Goal: Task Accomplishment & Management: Manage account settings

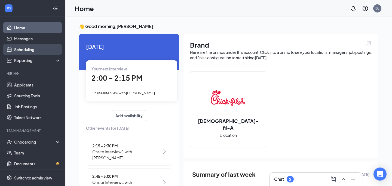
click at [28, 46] on link "Scheduling" at bounding box center [37, 49] width 47 height 11
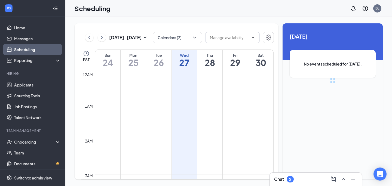
scroll to position [268, 0]
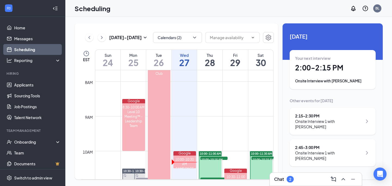
click at [306, 180] on div "Chat 2" at bounding box center [315, 179] width 83 height 9
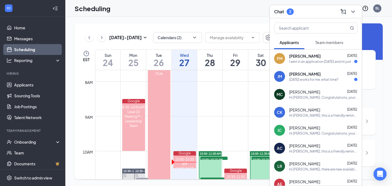
click at [317, 78] on div "[DATE] works for me, what time?" at bounding box center [313, 79] width 49 height 5
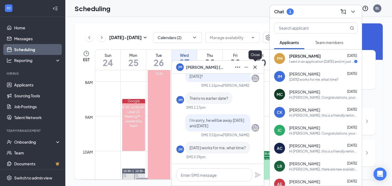
click at [258, 65] on icon "Cross" at bounding box center [255, 67] width 7 height 7
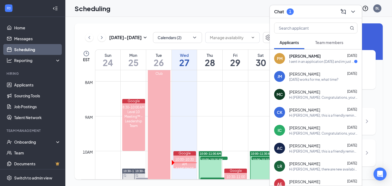
click at [35, 50] on link "Scheduling" at bounding box center [37, 49] width 47 height 11
click at [193, 38] on icon "ChevronDown" at bounding box center [194, 37] width 5 height 5
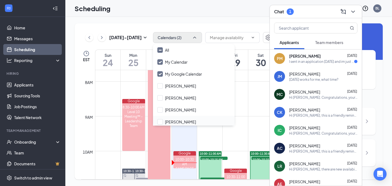
click at [180, 119] on div "[PERSON_NAME]" at bounding box center [194, 122] width 82 height 12
checkbox input "true"
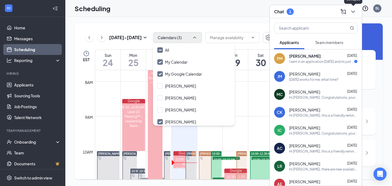
click at [355, 11] on icon "ChevronDown" at bounding box center [354, 12] width 4 height 2
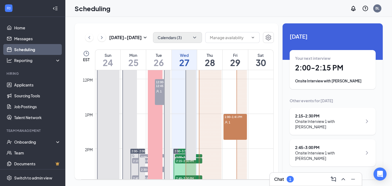
scroll to position [411, 0]
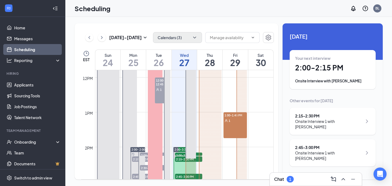
click at [239, 122] on div at bounding box center [242, 130] width 11 height 244
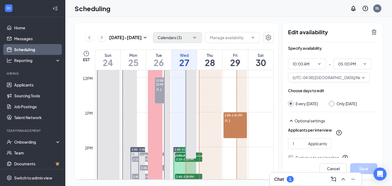
click at [234, 129] on div "1:00-1:45 PM 1" at bounding box center [235, 126] width 23 height 26
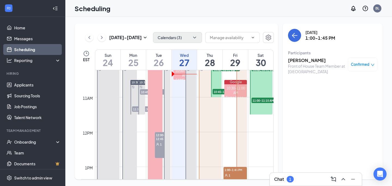
scroll to position [347, 0]
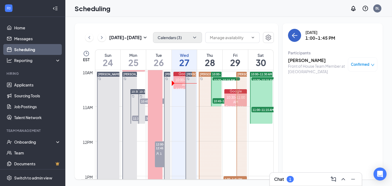
click at [294, 37] on icon "ArrowLeft" at bounding box center [293, 35] width 3 height 5
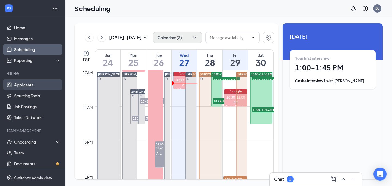
click at [23, 84] on link "Applicants" at bounding box center [37, 85] width 47 height 11
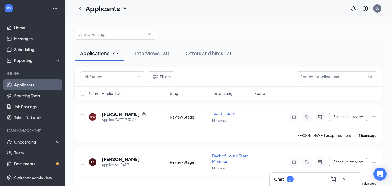
click at [282, 180] on h3 "Chat" at bounding box center [279, 180] width 10 height 6
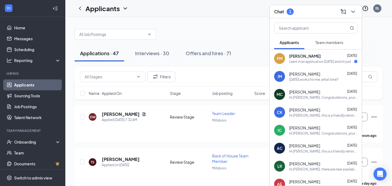
click at [306, 74] on span "[PERSON_NAME]" at bounding box center [304, 73] width 31 height 5
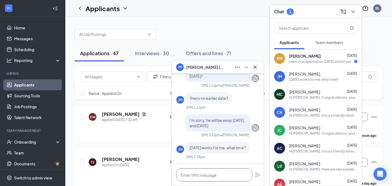
click at [199, 175] on textarea at bounding box center [214, 175] width 76 height 13
type textarea "noon or 2pm, which is best for you?"
click at [260, 172] on icon "Plane" at bounding box center [258, 175] width 7 height 7
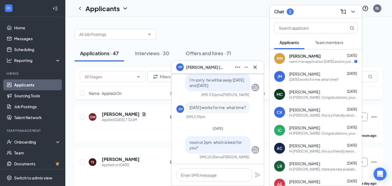
click at [309, 54] on span "[PERSON_NAME]" at bounding box center [305, 55] width 32 height 5
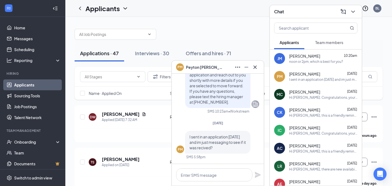
click at [23, 83] on link "Applicants" at bounding box center [37, 85] width 47 height 11
click at [353, 10] on icon "ChevronDown" at bounding box center [353, 11] width 7 height 7
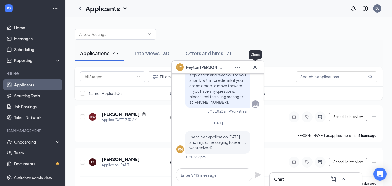
click at [256, 68] on icon "Cross" at bounding box center [255, 66] width 3 height 3
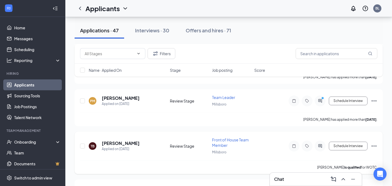
scroll to position [341, 0]
click at [132, 95] on h5 "[PERSON_NAME]" at bounding box center [121, 98] width 38 height 6
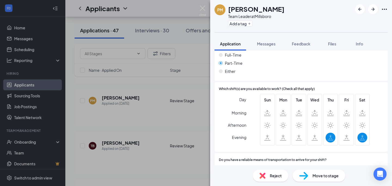
scroll to position [322, 0]
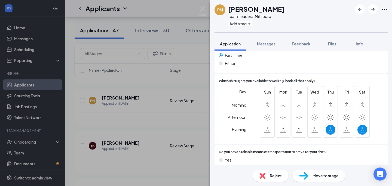
click at [204, 5] on div "PM [PERSON_NAME] Team Leader at [GEOGRAPHIC_DATA] Add a tag Application Message…" at bounding box center [196, 93] width 392 height 186
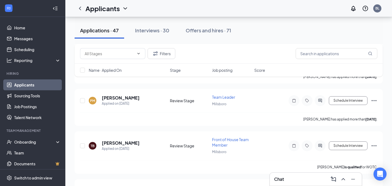
click at [291, 178] on div "Chat" at bounding box center [315, 179] width 83 height 9
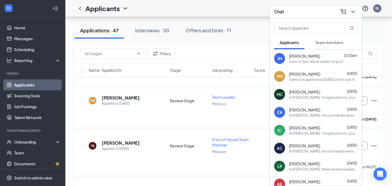
click at [314, 76] on span "[PERSON_NAME]" at bounding box center [304, 73] width 31 height 5
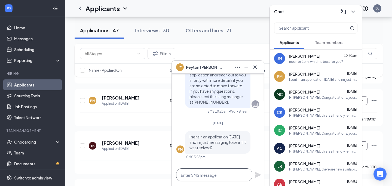
click at [204, 175] on textarea at bounding box center [214, 175] width 76 height 13
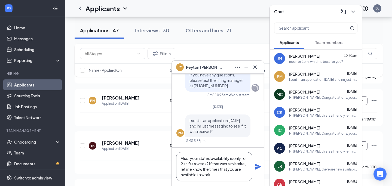
scroll to position [39, 0]
type textarea "Hi [PERSON_NAME], I did receive your application. I have a few questions: you a…"
click at [258, 167] on icon "Plane" at bounding box center [258, 167] width 6 height 6
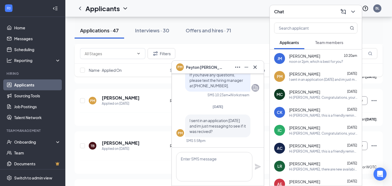
scroll to position [0, 0]
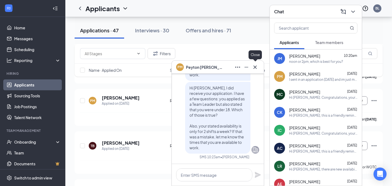
click at [256, 64] on icon "Cross" at bounding box center [255, 67] width 7 height 7
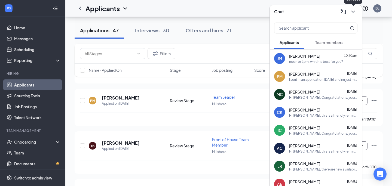
click at [357, 7] on div at bounding box center [353, 11] width 10 height 9
click at [355, 10] on icon "ChevronDown" at bounding box center [353, 11] width 7 height 7
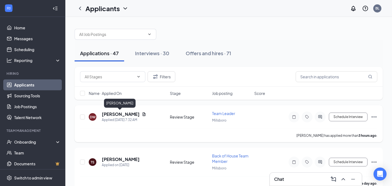
click at [110, 115] on h5 "[PERSON_NAME]" at bounding box center [121, 114] width 38 height 6
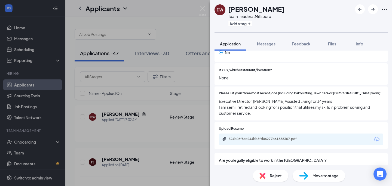
scroll to position [175, 0]
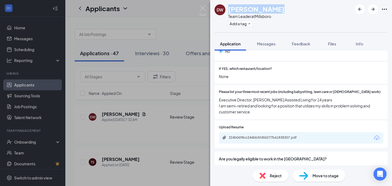
drag, startPoint x: 230, startPoint y: 9, endPoint x: 279, endPoint y: 12, distance: 49.1
click at [279, 12] on div "DW [PERSON_NAME] Team Leader at [GEOGRAPHIC_DATA] Add a tag" at bounding box center [301, 16] width 182 height 32
copy h1 "[PERSON_NAME]"
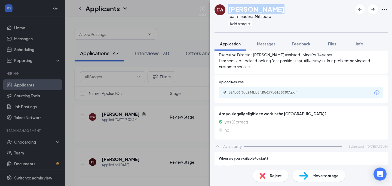
scroll to position [216, 0]
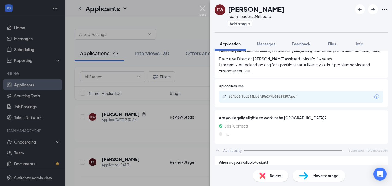
click at [203, 5] on div "DW [PERSON_NAME] Team Leader at [GEOGRAPHIC_DATA] Add a tag Application Message…" at bounding box center [196, 93] width 392 height 186
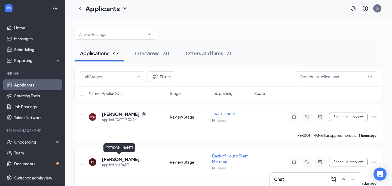
click at [115, 160] on h5 "[PERSON_NAME]" at bounding box center [121, 160] width 38 height 6
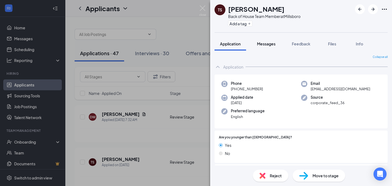
click at [272, 44] on span "Messages" at bounding box center [266, 43] width 19 height 5
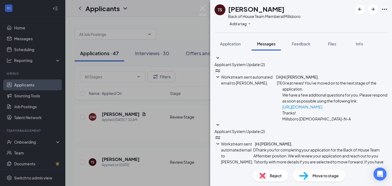
type textarea "Hi [PERSON_NAME], I received your application and had a few questions: you appl…"
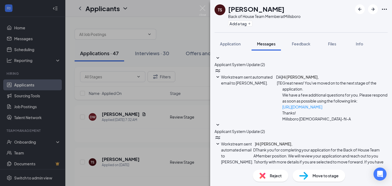
scroll to position [101, 0]
click at [205, 5] on div "TS [PERSON_NAME] Back of House Team Member at [GEOGRAPHIC_DATA] Add a tag Appli…" at bounding box center [196, 93] width 392 height 186
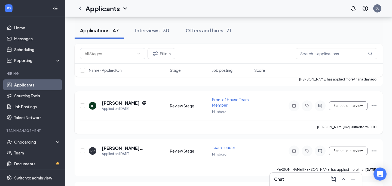
scroll to position [105, 0]
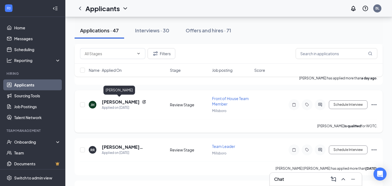
click at [123, 102] on h5 "[PERSON_NAME]" at bounding box center [121, 102] width 38 height 6
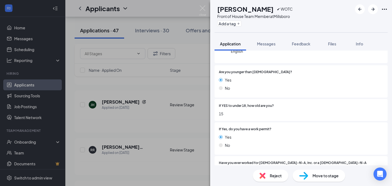
scroll to position [86, 0]
click at [272, 180] on div "Reject" at bounding box center [270, 176] width 35 height 12
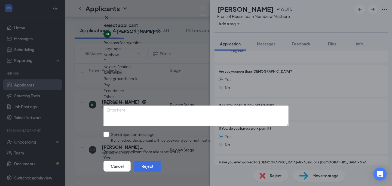
click at [113, 132] on input "Send rejection message If unchecked, the applicant will not receive a rejection…" at bounding box center [159, 138] width 110 height 12
checkbox input "true"
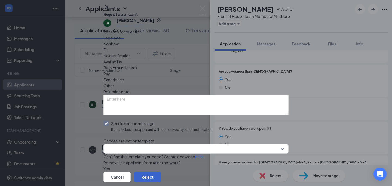
click at [161, 172] on button "Reject" at bounding box center [147, 177] width 27 height 11
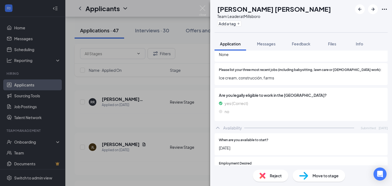
scroll to position [195, 0]
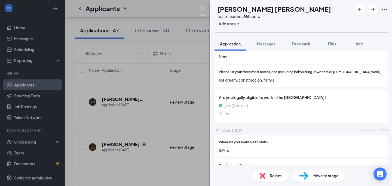
click at [205, 6] on img at bounding box center [202, 10] width 7 height 11
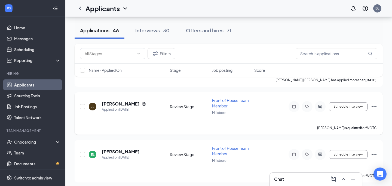
scroll to position [146, 0]
click at [109, 102] on h5 "[PERSON_NAME]" at bounding box center [121, 104] width 38 height 6
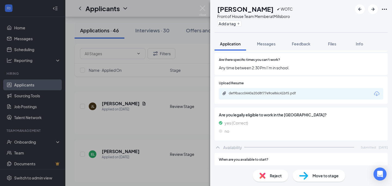
scroll to position [302, 0]
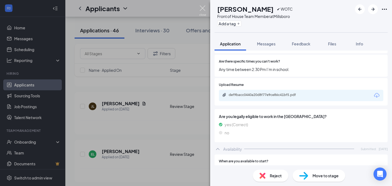
click at [202, 9] on img at bounding box center [202, 10] width 7 height 11
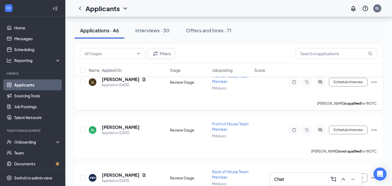
scroll to position [172, 0]
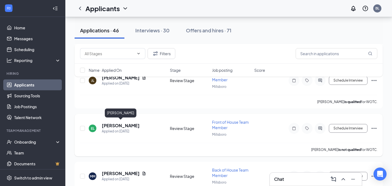
click at [134, 127] on h5 "[PERSON_NAME]" at bounding box center [121, 126] width 38 height 6
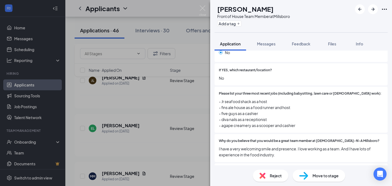
scroll to position [196, 0]
click at [323, 178] on span "Move to stage" at bounding box center [326, 176] width 26 height 6
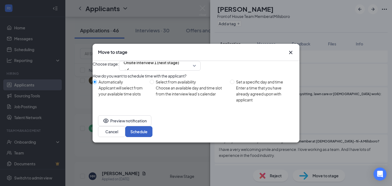
click at [153, 134] on button "Schedule" at bounding box center [138, 131] width 27 height 11
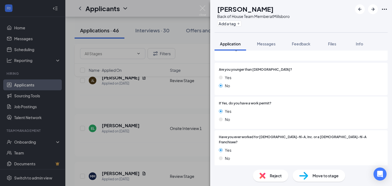
scroll to position [63, 0]
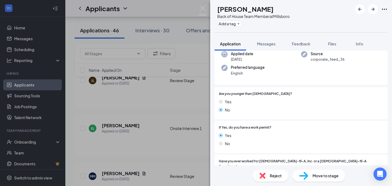
click at [278, 176] on span "Reject" at bounding box center [276, 176] width 12 height 6
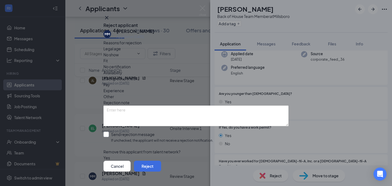
click at [112, 132] on input "Send rejection message If unchecked, the applicant will not receive a rejection…" at bounding box center [159, 138] width 110 height 12
checkbox input "true"
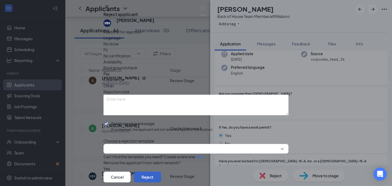
click at [161, 172] on button "Reject" at bounding box center [147, 177] width 27 height 11
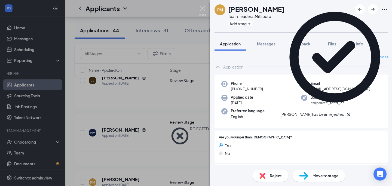
click at [204, 7] on img at bounding box center [202, 10] width 7 height 11
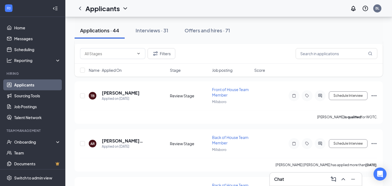
scroll to position [244, 0]
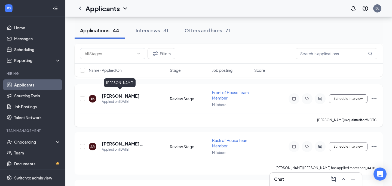
click at [118, 93] on h5 "[PERSON_NAME]" at bounding box center [121, 96] width 38 height 6
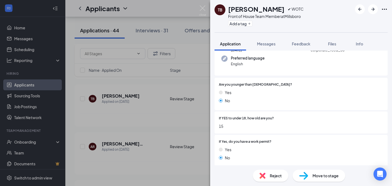
scroll to position [55, 0]
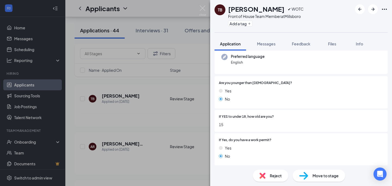
click at [276, 179] on div "Reject" at bounding box center [270, 176] width 35 height 12
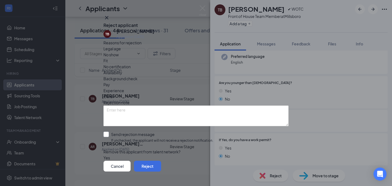
click at [110, 132] on input "Send rejection message If unchecked, the applicant will not receive a rejection…" at bounding box center [159, 138] width 110 height 12
checkbox input "true"
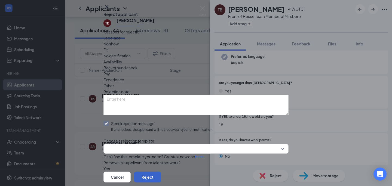
click at [161, 172] on button "Reject" at bounding box center [147, 177] width 27 height 11
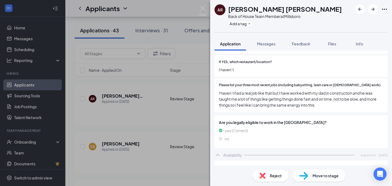
scroll to position [185, 0]
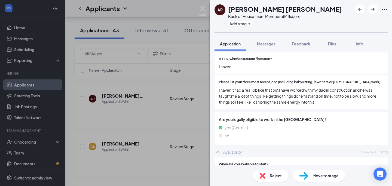
click at [204, 7] on img at bounding box center [202, 10] width 7 height 11
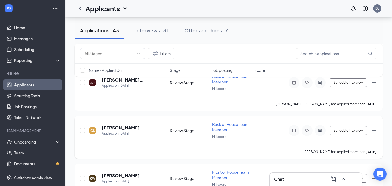
scroll to position [261, 0]
click at [116, 125] on h5 "[PERSON_NAME]" at bounding box center [121, 128] width 38 height 6
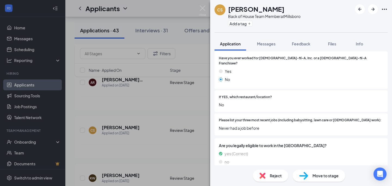
scroll to position [83, 0]
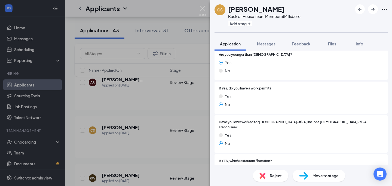
click at [203, 5] on div "CS [PERSON_NAME] Back of House Team Member at [GEOGRAPHIC_DATA] Add a tag Appli…" at bounding box center [196, 93] width 392 height 186
click at [204, 6] on img at bounding box center [202, 10] width 7 height 11
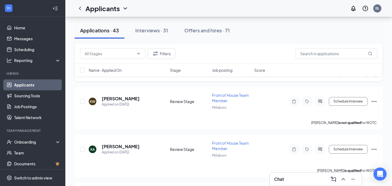
scroll to position [338, 0]
click at [123, 96] on h5 "[PERSON_NAME]" at bounding box center [121, 99] width 38 height 6
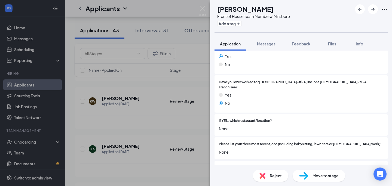
scroll to position [147, 0]
click at [264, 178] on img at bounding box center [263, 176] width 6 height 6
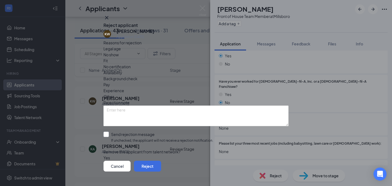
click at [112, 132] on input "Send rejection message If unchecked, the applicant will not receive a rejection…" at bounding box center [159, 138] width 110 height 12
checkbox input "true"
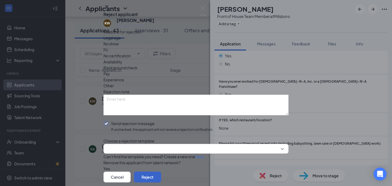
click at [161, 172] on button "Reject" at bounding box center [147, 177] width 27 height 11
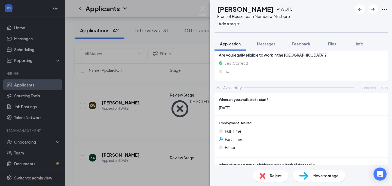
scroll to position [276, 0]
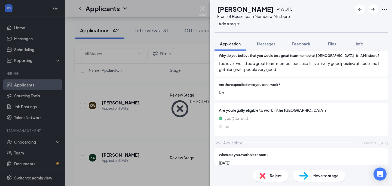
click at [204, 9] on img at bounding box center [202, 10] width 7 height 11
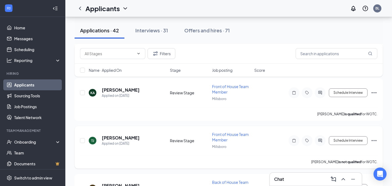
scroll to position [348, 0]
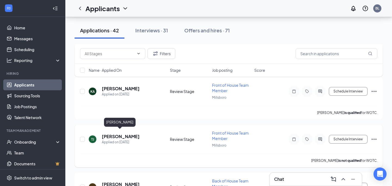
click at [129, 134] on h5 "[PERSON_NAME]" at bounding box center [121, 137] width 38 height 6
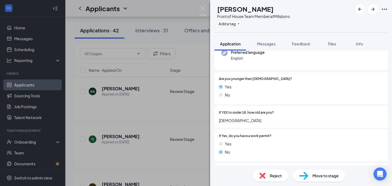
scroll to position [59, 0]
click at [274, 176] on span "Reject" at bounding box center [276, 176] width 12 height 6
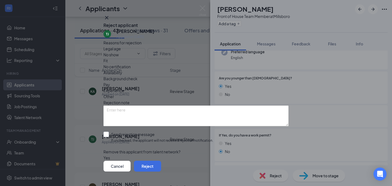
click at [111, 132] on input "Send rejection message If unchecked, the applicant will not receive a rejection…" at bounding box center [159, 138] width 110 height 12
checkbox input "true"
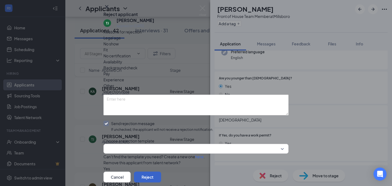
click at [161, 172] on button "Reject" at bounding box center [147, 177] width 27 height 11
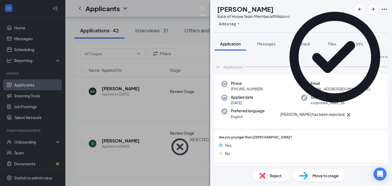
click at [204, 5] on div "AR [PERSON_NAME] Back of House Team Member at [GEOGRAPHIC_DATA] Add a tag Appli…" at bounding box center [196, 93] width 392 height 186
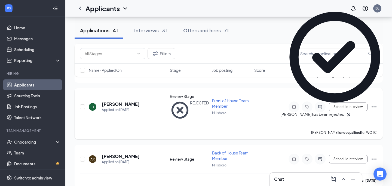
scroll to position [394, 0]
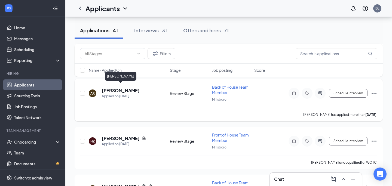
click at [136, 88] on h5 "[PERSON_NAME]" at bounding box center [121, 91] width 38 height 6
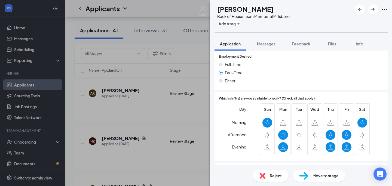
scroll to position [317, 0]
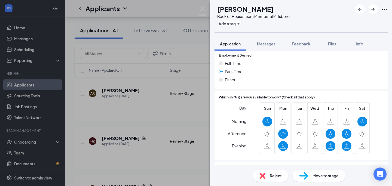
click at [204, 4] on div "AR [PERSON_NAME] Back of House Team Member at [GEOGRAPHIC_DATA] Add a tag Appli…" at bounding box center [196, 93] width 392 height 186
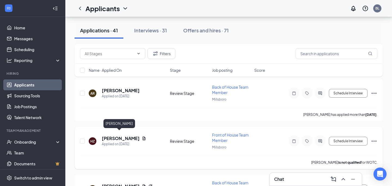
click at [116, 136] on h5 "[PERSON_NAME]" at bounding box center [121, 139] width 38 height 6
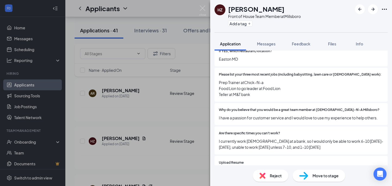
scroll to position [239, 0]
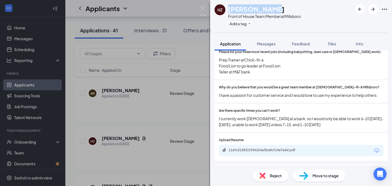
drag, startPoint x: 228, startPoint y: 9, endPoint x: 276, endPoint y: 10, distance: 47.4
click at [276, 10] on div "[PERSON_NAME]" at bounding box center [264, 8] width 73 height 9
copy h1 "[PERSON_NAME]"
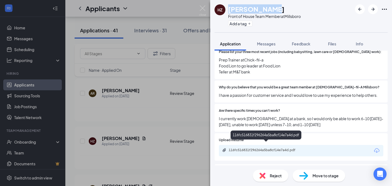
click at [270, 148] on div "116fc516831f296264a5ba8cf14e7a4d.pdf" at bounding box center [267, 150] width 76 height 4
